Goal: Task Accomplishment & Management: Use online tool/utility

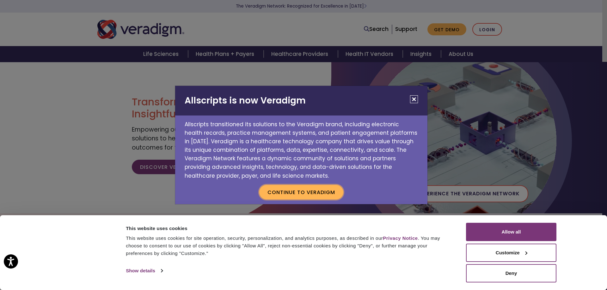
click at [294, 194] on button "Continue to Veradigm" at bounding box center [301, 192] width 84 height 15
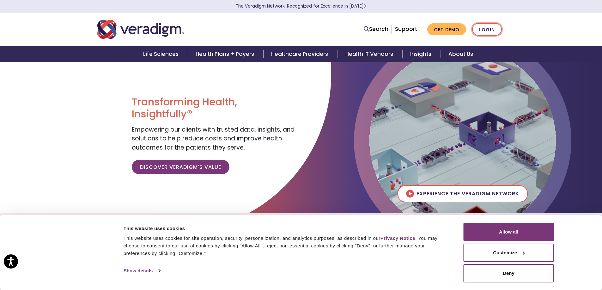
click at [489, 26] on link "Login" at bounding box center [487, 29] width 30 height 13
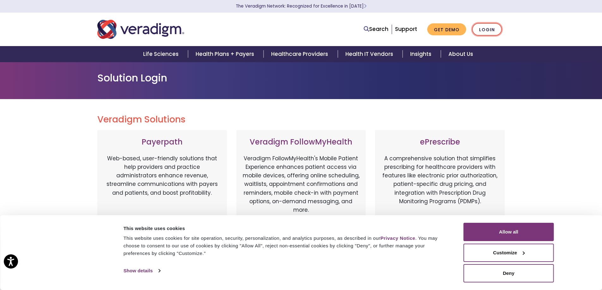
click at [486, 25] on link "Login" at bounding box center [487, 29] width 30 height 13
click at [491, 35] on link "Login" at bounding box center [487, 29] width 30 height 13
click at [493, 235] on button "Allow all" at bounding box center [508, 232] width 90 height 18
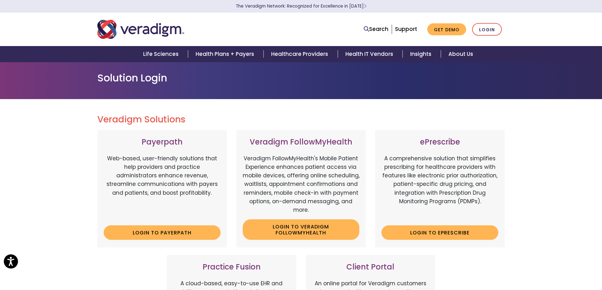
scroll to position [126, 0]
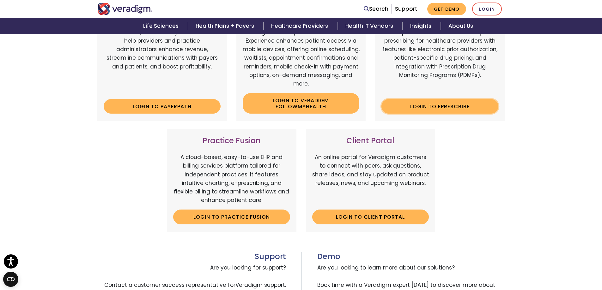
click at [455, 108] on link "Login to ePrescribe" at bounding box center [439, 106] width 117 height 15
